Goal: Task Accomplishment & Management: Manage account settings

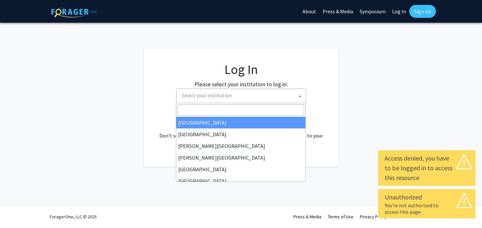
select select
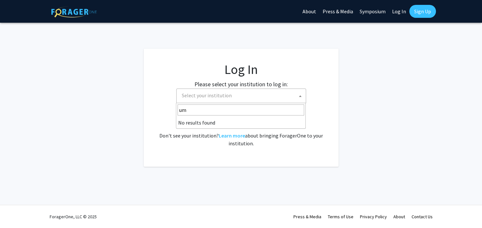
type input "u"
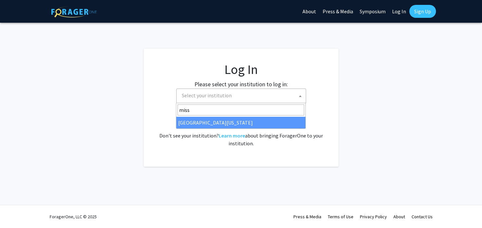
type input "miss"
select select "33"
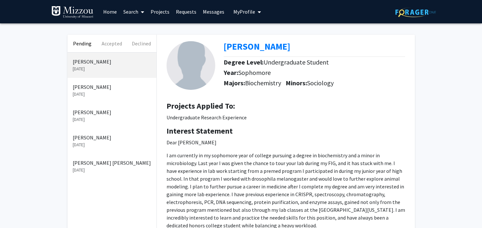
click at [109, 140] on p "[PERSON_NAME]" at bounding box center [112, 138] width 79 height 8
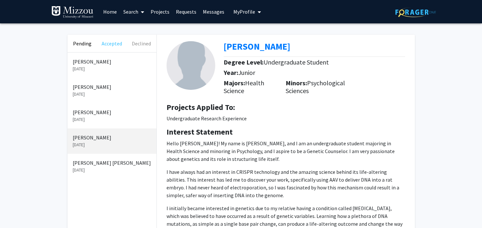
click at [115, 44] on button "Accepted" at bounding box center [112, 44] width 30 height 18
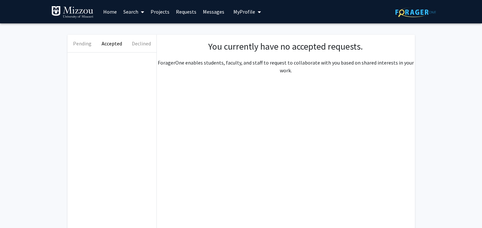
click at [189, 13] on link "Requests" at bounding box center [186, 11] width 27 height 23
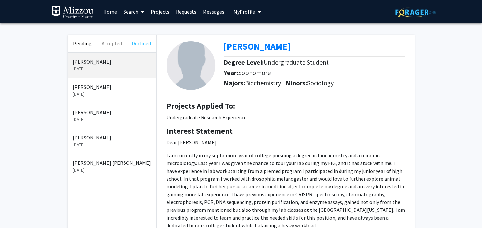
click at [144, 46] on button "Declined" at bounding box center [142, 44] width 30 height 18
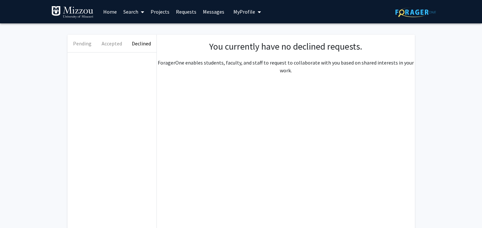
click at [142, 12] on icon at bounding box center [142, 11] width 3 height 5
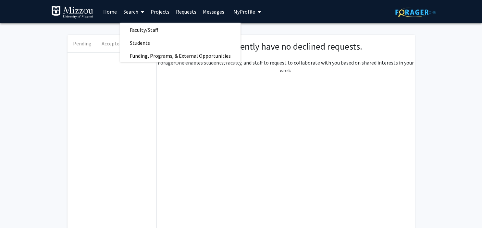
click at [258, 12] on icon "My profile dropdown to access profile and logout" at bounding box center [259, 11] width 3 height 5
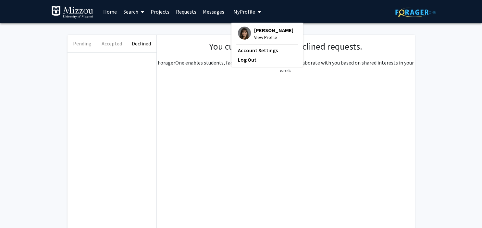
click at [264, 35] on span "View Profile" at bounding box center [273, 37] width 39 height 7
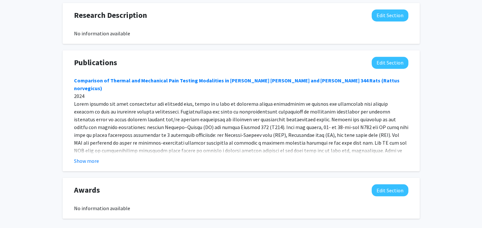
scroll to position [514, 0]
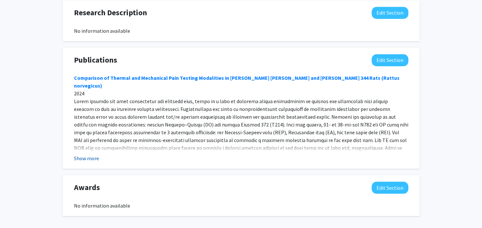
click at [85, 155] on button "Show more" at bounding box center [86, 159] width 25 height 8
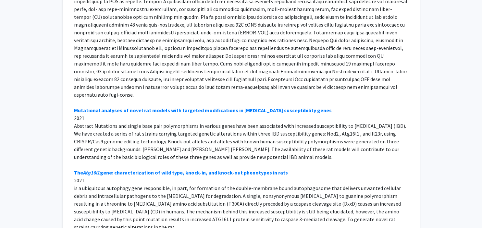
scroll to position [0, 0]
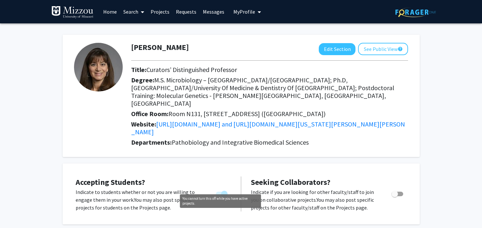
click at [225, 191] on span "You cannot turn this off while you have active projects." at bounding box center [224, 194] width 6 height 6
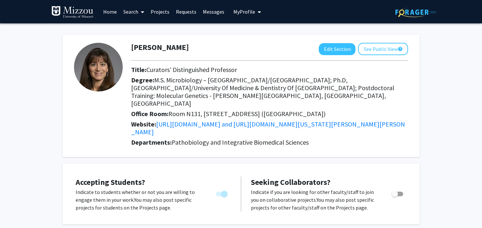
click at [111, 13] on link "Home" at bounding box center [110, 11] width 20 height 23
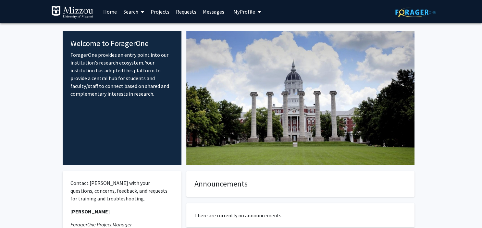
scroll to position [1, 0]
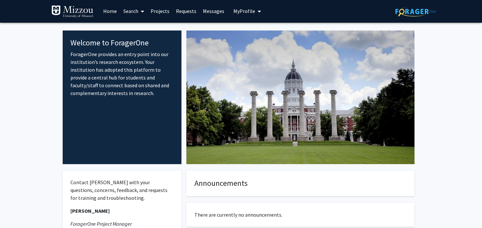
click at [139, 10] on span at bounding box center [141, 11] width 6 height 23
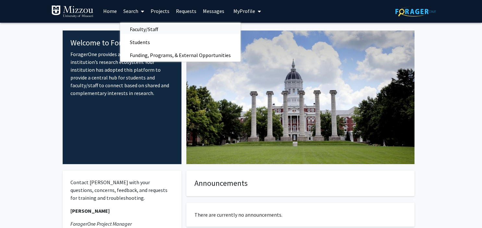
click at [137, 30] on span "Faculty/Staff" at bounding box center [144, 29] width 48 height 13
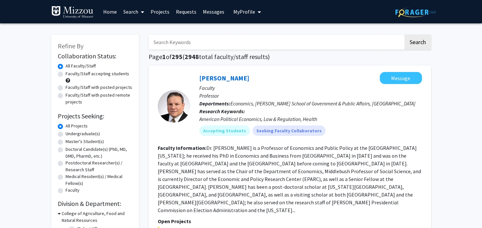
click at [187, 14] on link "Requests" at bounding box center [186, 11] width 27 height 23
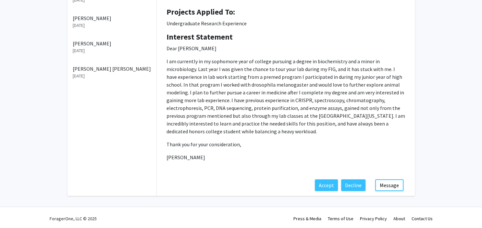
scroll to position [96, 0]
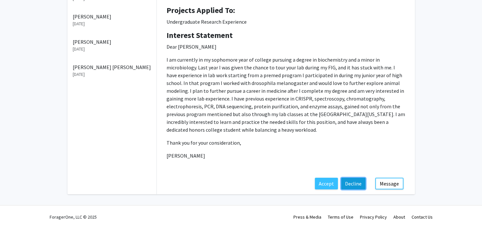
click at [355, 183] on button "Decline" at bounding box center [353, 184] width 24 height 12
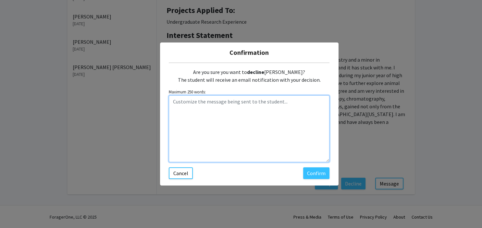
click at [180, 100] on textarea "Customize the message being sent to the student..." at bounding box center [249, 128] width 161 height 67
click at [192, 101] on textarea "[PERSON_NAME]: I have filled all my open undergraduate positions." at bounding box center [249, 128] width 161 height 67
click at [267, 111] on textarea "[PERSON_NAME]: I was impressed by your credentials but unfortunately, I have fi…" at bounding box center [249, 128] width 161 height 67
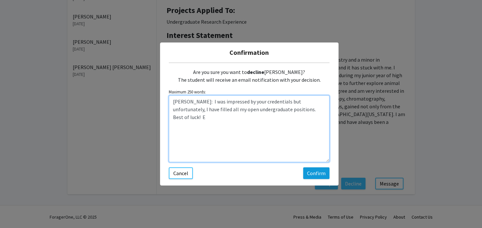
type textarea "[PERSON_NAME]: I was impressed by your credentials but unfortunately, I have fi…"
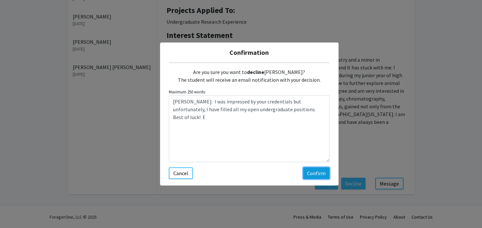
click at [313, 173] on button "Confirm" at bounding box center [316, 174] width 26 height 12
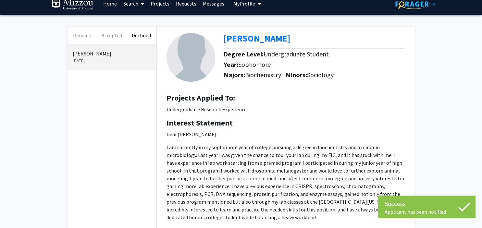
scroll to position [0, 0]
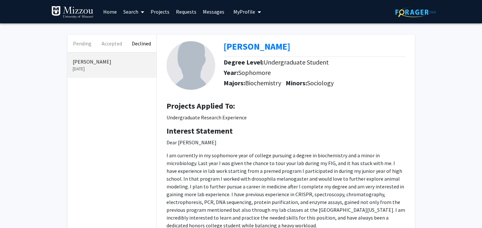
click at [183, 11] on link "Requests" at bounding box center [186, 11] width 27 height 23
click at [185, 12] on link "Requests" at bounding box center [186, 11] width 27 height 23
click at [181, 12] on link "Requests" at bounding box center [186, 11] width 27 height 23
click at [162, 13] on link "Projects" at bounding box center [159, 11] width 25 height 23
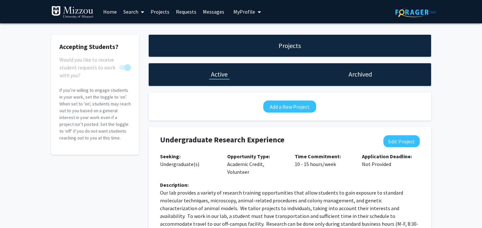
checkbox input "true"
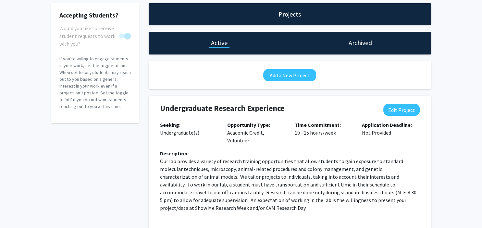
scroll to position [31, 0]
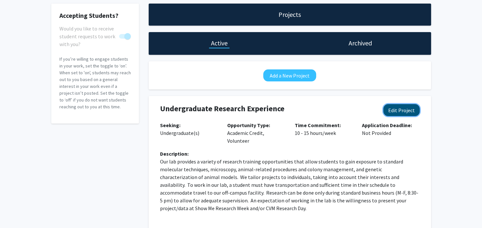
click at [400, 108] on button "Edit Project" at bounding box center [401, 110] width 36 height 12
select select "10 - 15"
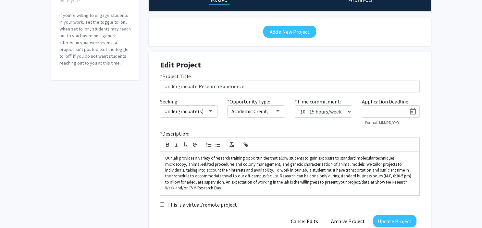
scroll to position [81, 0]
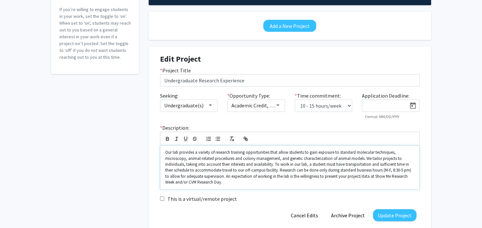
click at [304, 152] on p "Our lab provides a variety of research training opportunities that allow studen…" at bounding box center [289, 168] width 249 height 36
click at [292, 164] on p "Our lab provides a variety of research training opportunities that allow you to…" at bounding box center [289, 168] width 249 height 36
click at [373, 165] on p "Our lab provides a variety of research training opportunities that allow you to…" at bounding box center [289, 168] width 249 height 36
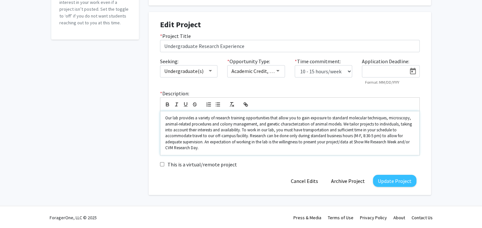
scroll to position [116, 0]
click at [396, 178] on button "Update Project" at bounding box center [395, 181] width 44 height 12
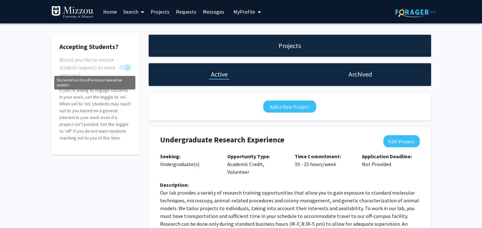
click at [121, 67] on span "You cannot turn this off while you have active projects." at bounding box center [125, 67] width 12 height 5
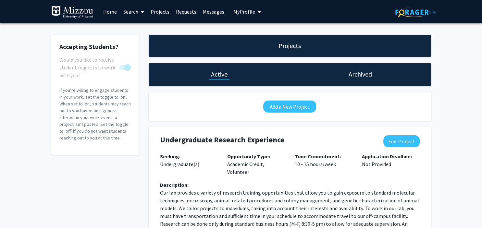
click at [190, 13] on link "Requests" at bounding box center [186, 11] width 27 height 23
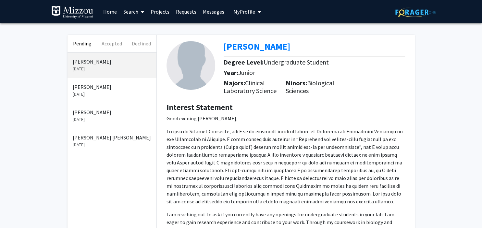
click at [98, 113] on p "[PERSON_NAME]" at bounding box center [112, 112] width 79 height 8
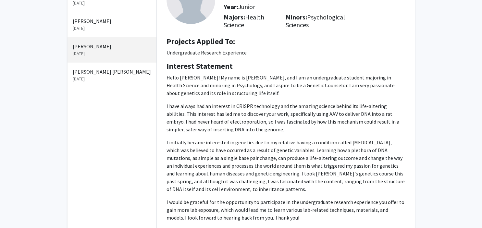
scroll to position [156, 0]
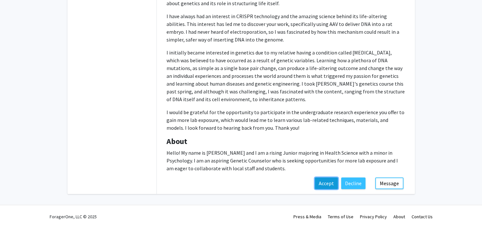
click at [331, 182] on button "Accept" at bounding box center [326, 184] width 23 height 12
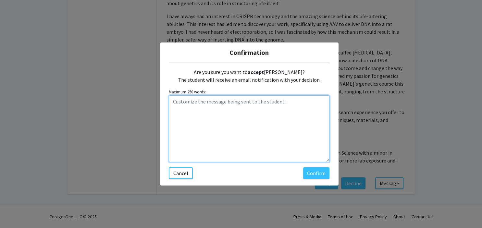
click at [177, 102] on textarea "Customize the message being sent to the student..." at bounding box center [249, 128] width 161 height 67
type textarea "[PERSON_NAME]: Looking forward to having you in the lab! E"
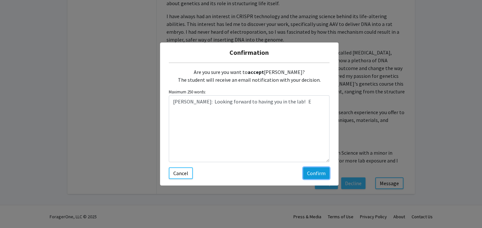
click at [318, 175] on button "Confirm" at bounding box center [316, 174] width 26 height 12
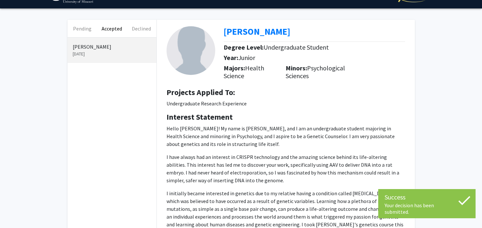
scroll to position [0, 0]
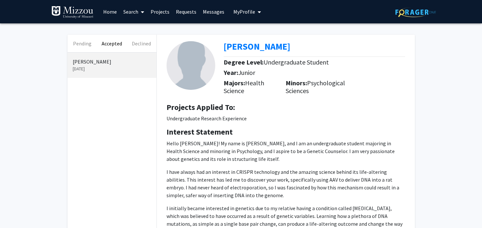
click at [181, 13] on link "Requests" at bounding box center [186, 11] width 27 height 23
click at [189, 10] on link "Requests" at bounding box center [186, 11] width 27 height 23
click at [134, 12] on link "Search" at bounding box center [133, 11] width 27 height 23
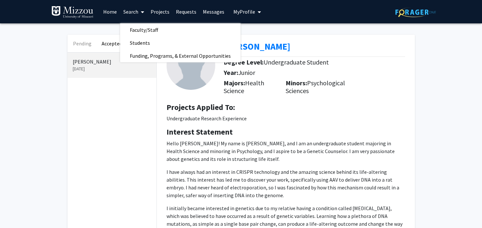
click at [163, 12] on link "Projects" at bounding box center [159, 11] width 25 height 23
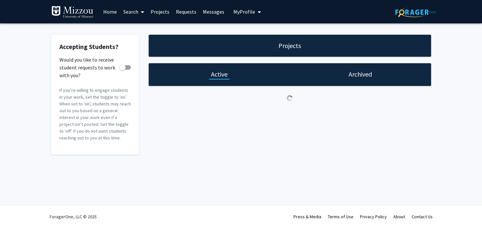
checkbox input "true"
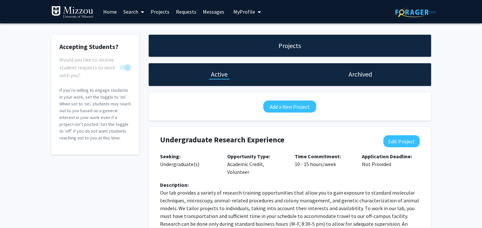
click at [186, 12] on link "Requests" at bounding box center [186, 11] width 27 height 23
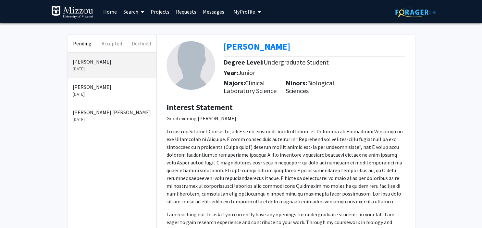
drag, startPoint x: 110, startPoint y: 164, endPoint x: 130, endPoint y: 118, distance: 49.9
click at [130, 118] on div "[PERSON_NAME] [DATE] [PERSON_NAME] [DATE] [PERSON_NAME] [PERSON_NAME] [DATE]" at bounding box center [112, 192] width 89 height 279
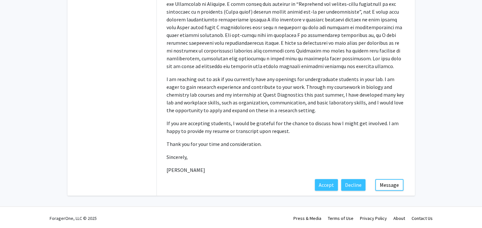
scroll to position [137, 0]
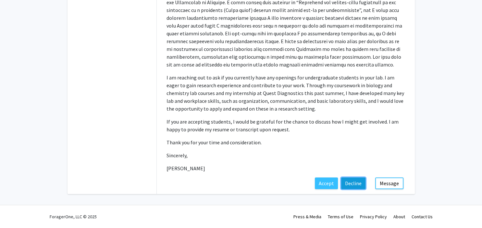
click at [359, 182] on button "Decline" at bounding box center [353, 184] width 24 height 12
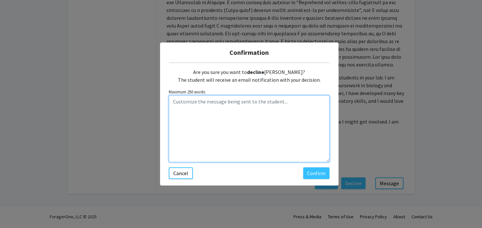
click at [173, 100] on textarea "Customize the message being sent to the student..." at bounding box center [249, 128] width 161 height 67
click at [200, 101] on textarea "Hi [PERSON_NAME]. Unfortunately, I have filled all the openings in my lab" at bounding box center [249, 128] width 161 height 67
click at [242, 110] on textarea "Hi [PERSON_NAME]. Thanks for your interest in my lab. Unfortunately, I have fil…" at bounding box center [249, 128] width 161 height 67
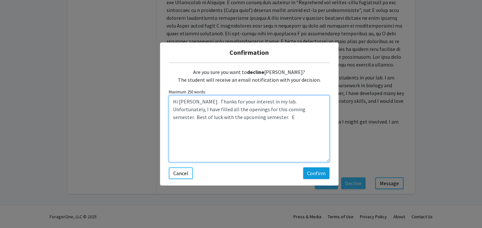
type textarea "Hi [PERSON_NAME]. Thanks for your interest in my lab. Unfortunately, I have fil…"
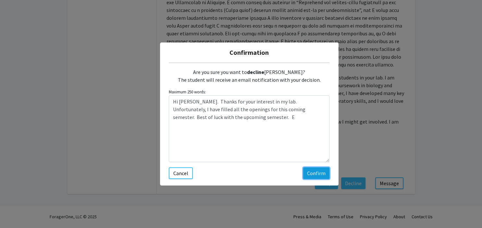
click at [318, 172] on button "Confirm" at bounding box center [316, 174] width 26 height 12
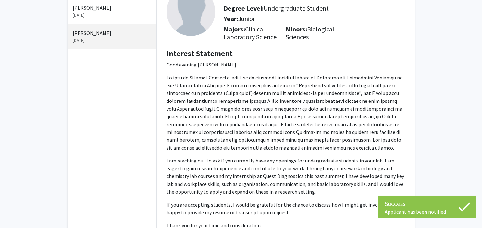
scroll to position [0, 0]
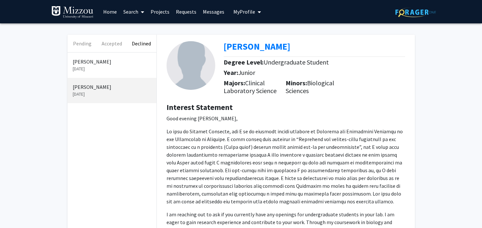
click at [190, 13] on link "Requests" at bounding box center [186, 11] width 27 height 23
click at [164, 12] on link "Projects" at bounding box center [159, 11] width 25 height 23
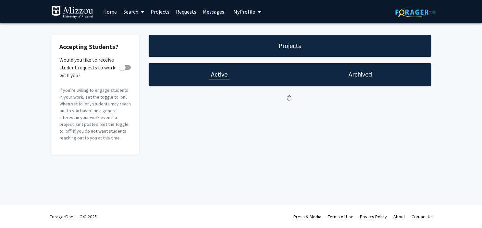
checkbox input "true"
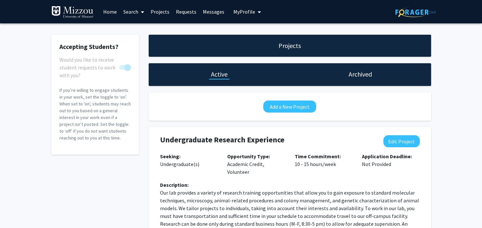
click at [186, 12] on link "Requests" at bounding box center [186, 11] width 27 height 23
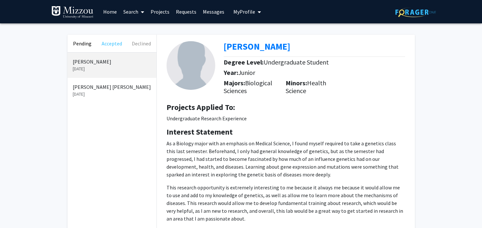
click at [114, 42] on button "Accepted" at bounding box center [112, 44] width 30 height 18
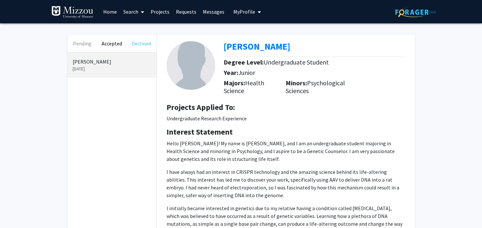
click at [138, 45] on button "Declined" at bounding box center [142, 44] width 30 height 18
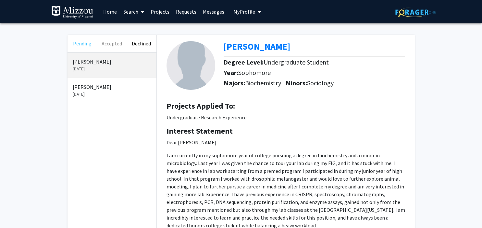
click at [86, 43] on button "Pending" at bounding box center [83, 44] width 30 height 18
